Goal: Information Seeking & Learning: Understand process/instructions

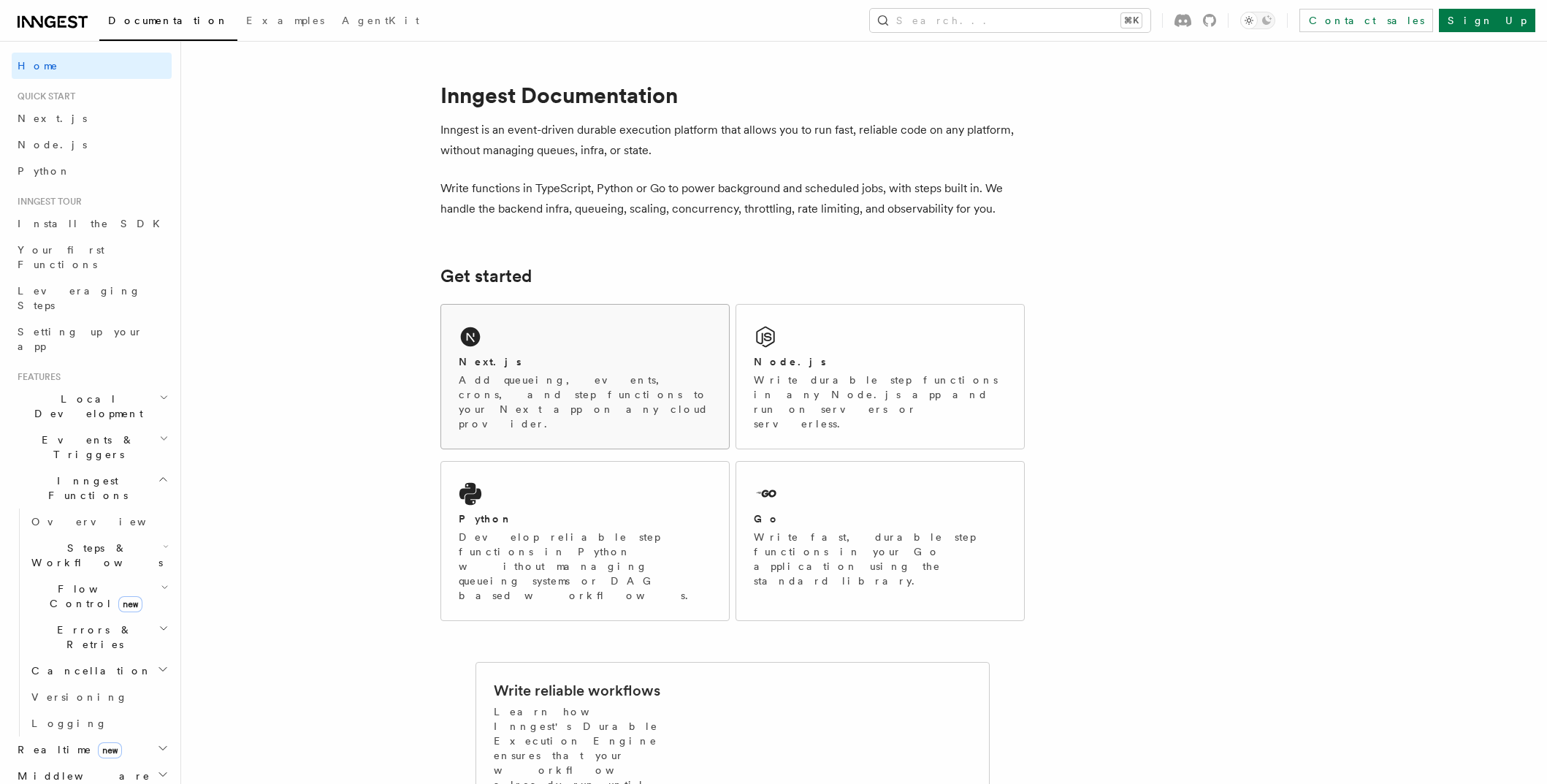
click at [604, 355] on div "Next.js" at bounding box center [584, 362] width 253 height 16
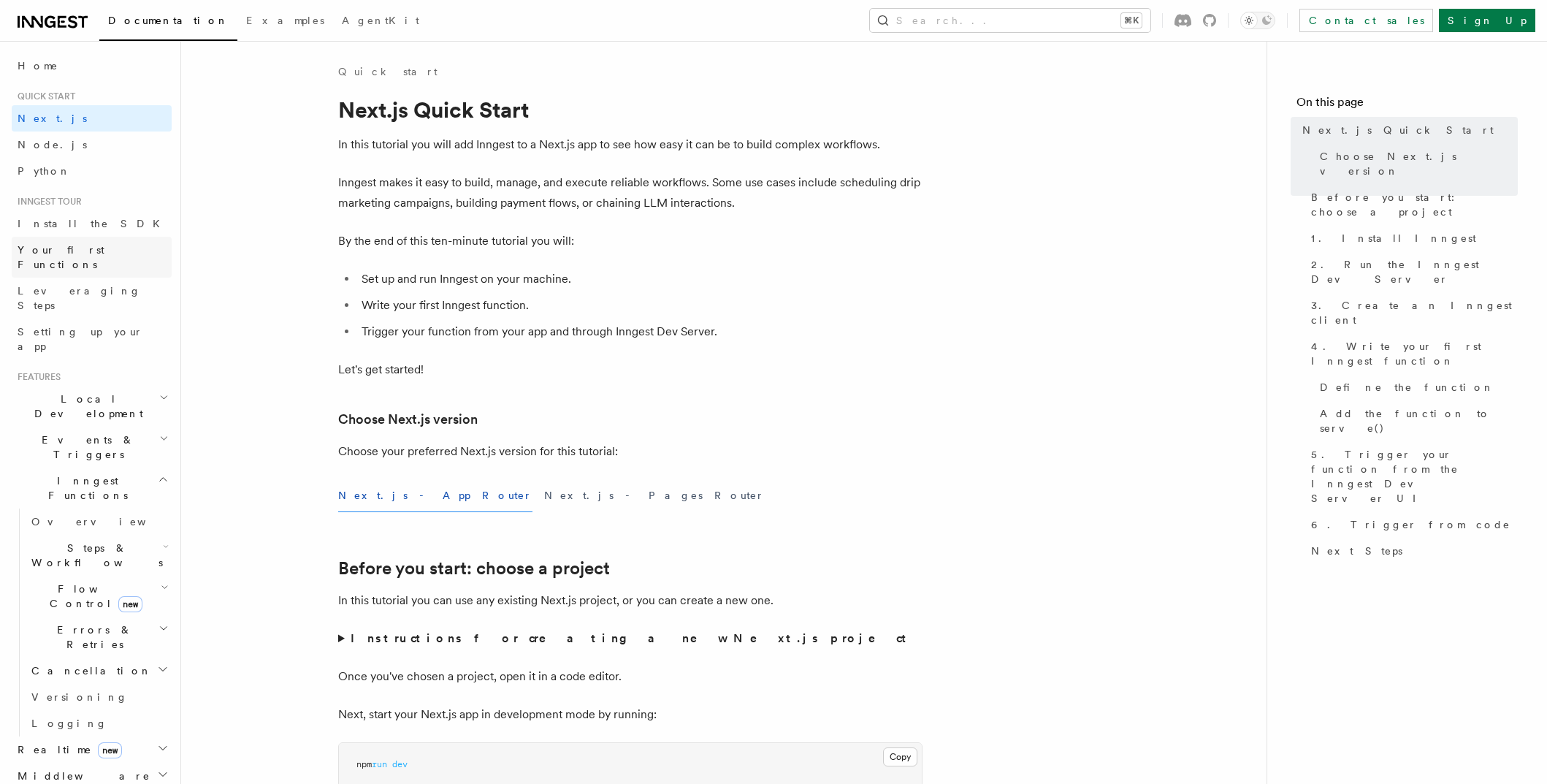
click at [100, 247] on span "Your first Functions" at bounding box center [61, 257] width 87 height 26
